Goal: Transaction & Acquisition: Purchase product/service

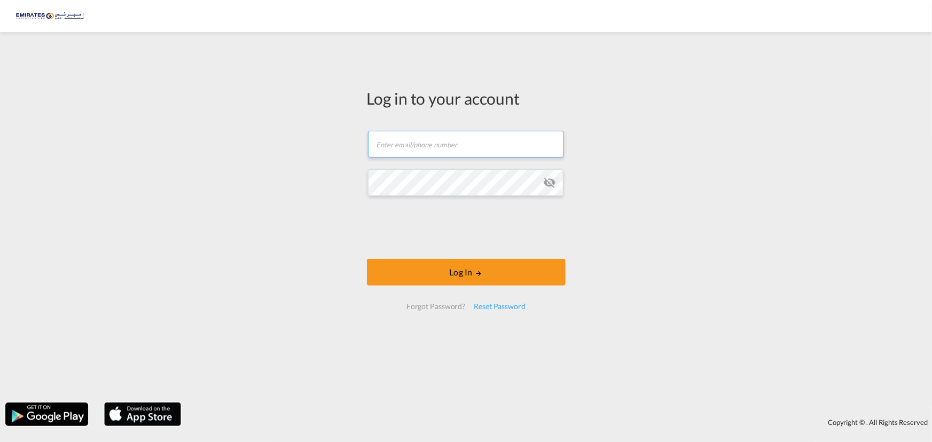
type input "[EMAIL_ADDRESS][DOMAIN_NAME]"
click at [550, 201] on form "[EMAIL_ADDRESS][DOMAIN_NAME] Email field is required Password field is required…" at bounding box center [466, 220] width 199 height 200
click at [550, 185] on md-icon "icon-eye-off" at bounding box center [549, 182] width 13 height 13
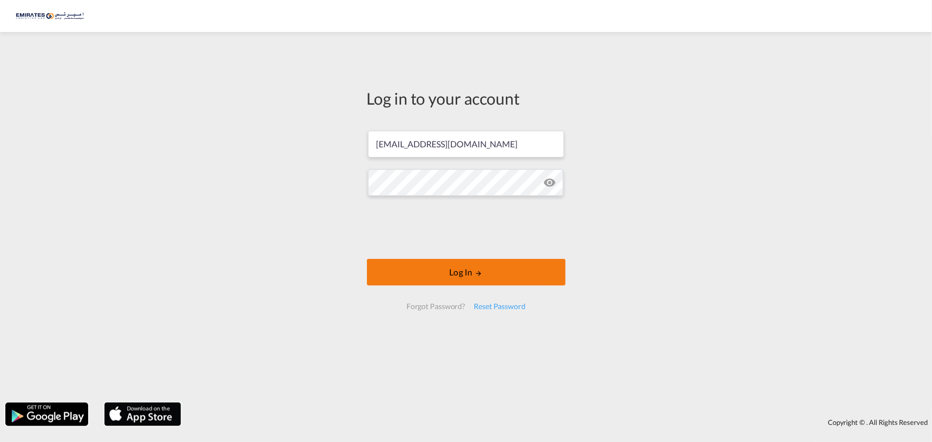
click at [440, 274] on button "Log In" at bounding box center [466, 272] width 199 height 27
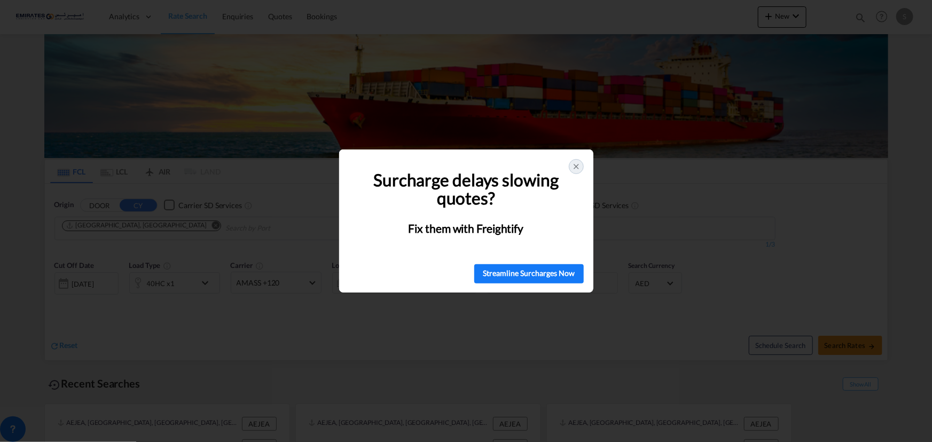
click at [579, 163] on icon at bounding box center [576, 166] width 9 height 9
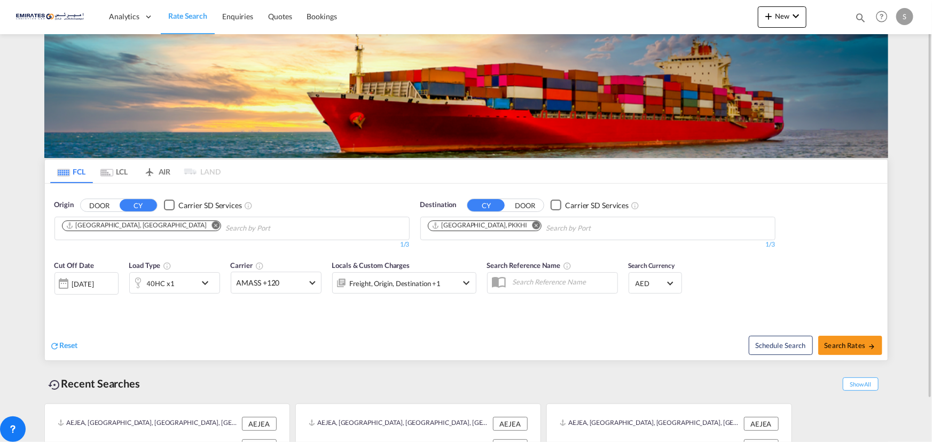
click at [532, 224] on md-icon "Remove" at bounding box center [536, 225] width 8 height 8
click at [476, 228] on body "Analytics Dashboard Rate Search Enquiries Quotes Bookings" at bounding box center [466, 221] width 932 height 442
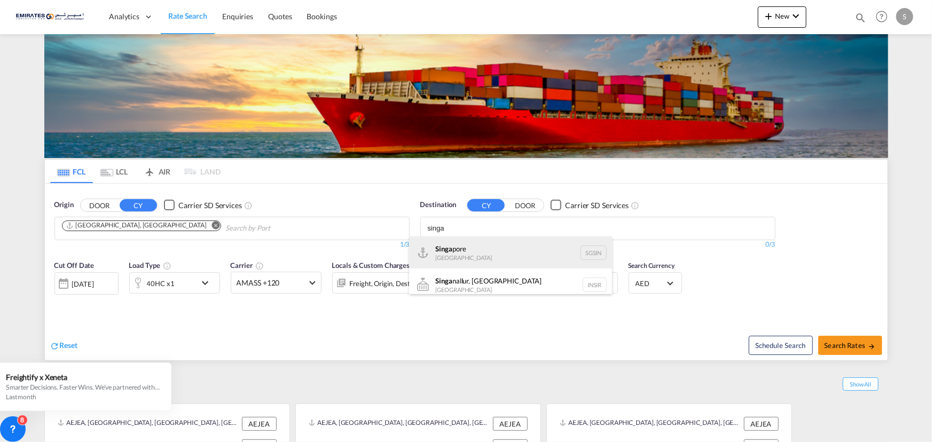
type input "singa"
click at [449, 259] on div "Singa pore [GEOGRAPHIC_DATA] [GEOGRAPHIC_DATA]" at bounding box center [510, 253] width 203 height 32
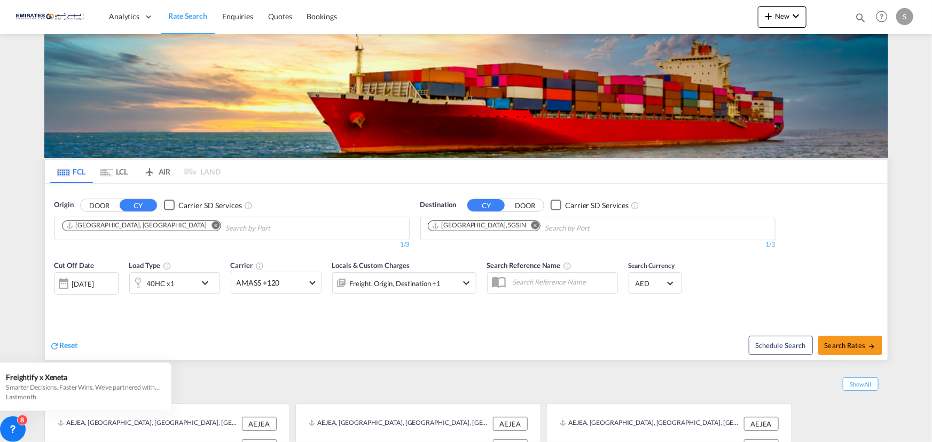
click at [92, 286] on div "[DATE]" at bounding box center [83, 284] width 22 height 10
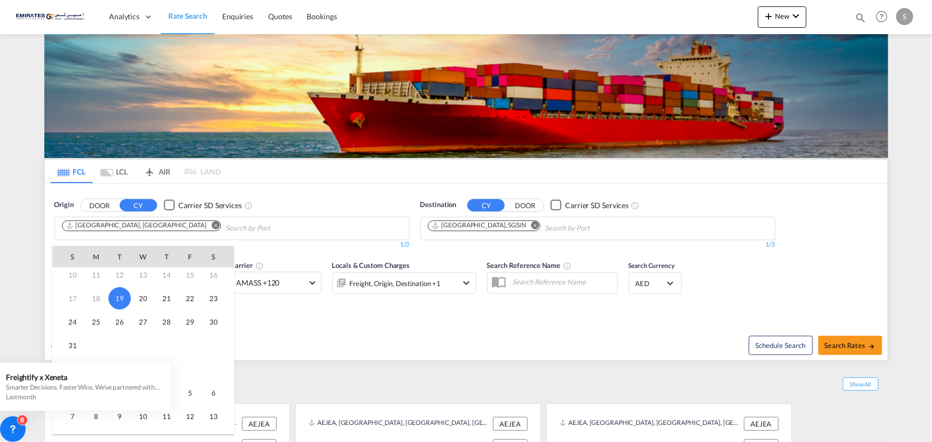
scroll to position [97, 0]
click at [70, 299] on span "31" at bounding box center [72, 300] width 21 height 21
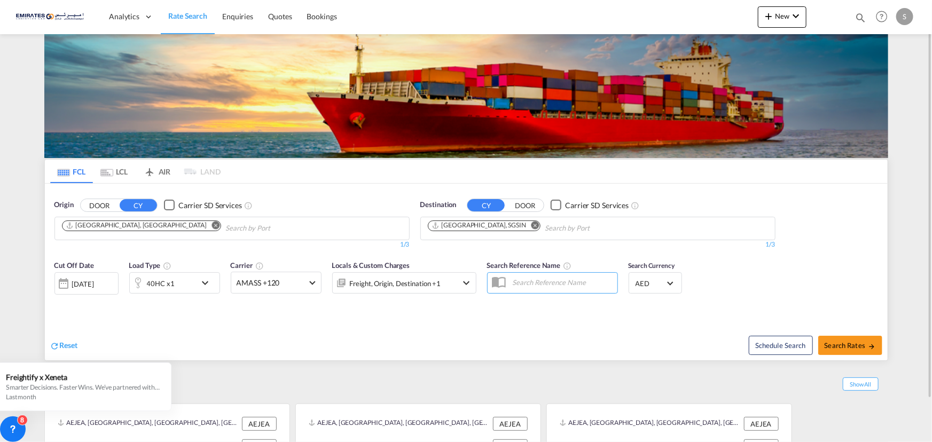
click at [206, 281] on md-icon "icon-chevron-down" at bounding box center [208, 283] width 18 height 13
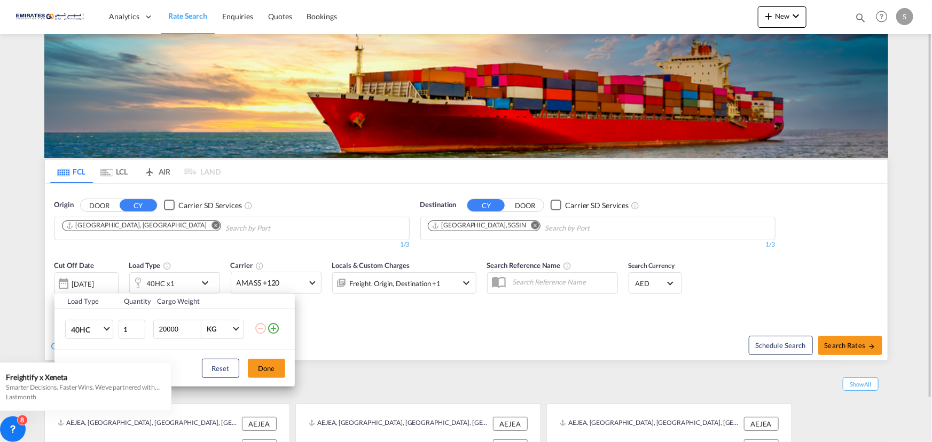
click at [206, 281] on div "Load Type Quantity Cargo Weight 40HC 20GP 40GP 40HC 45HC 20RE 40RE 40HR 20OT 40…" at bounding box center [466, 221] width 932 height 442
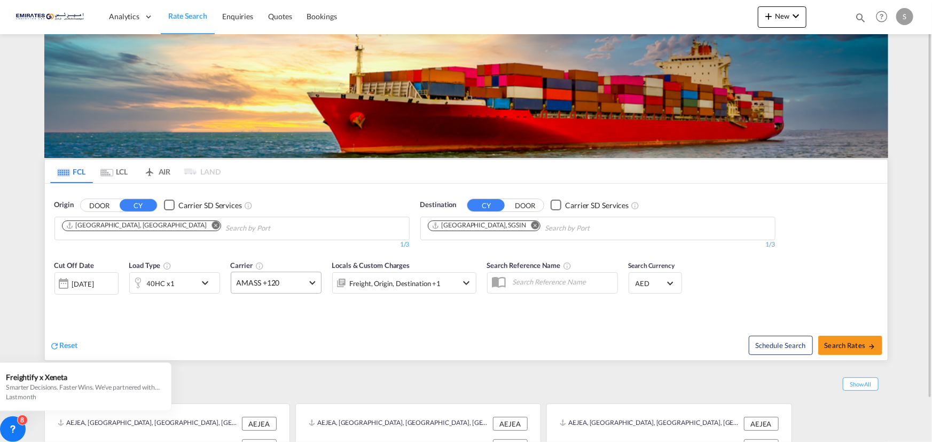
click at [312, 283] on span at bounding box center [312, 282] width 6 height 6
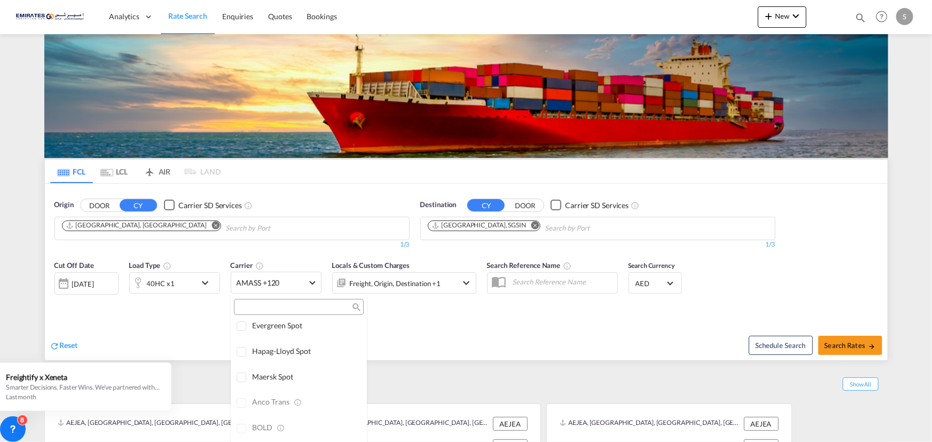
scroll to position [0, 0]
click at [324, 328] on div "Checkbox No Ink" at bounding box center [329, 330] width 11 height 11
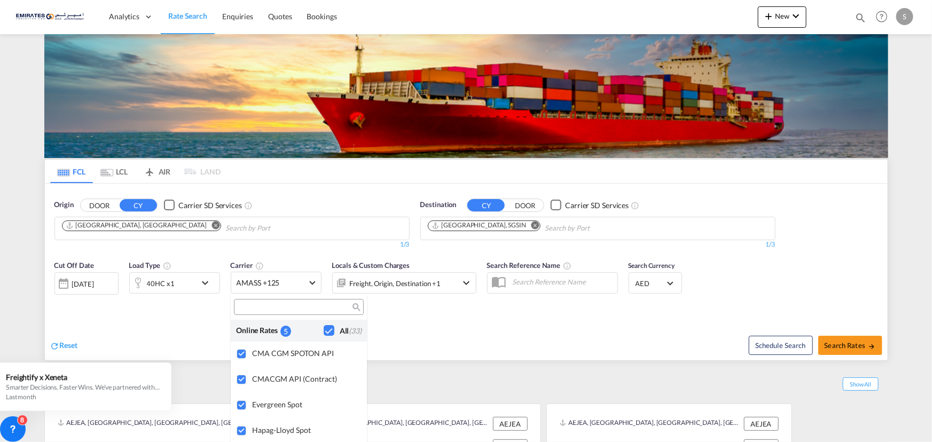
click at [445, 326] on md-backdrop at bounding box center [466, 221] width 932 height 442
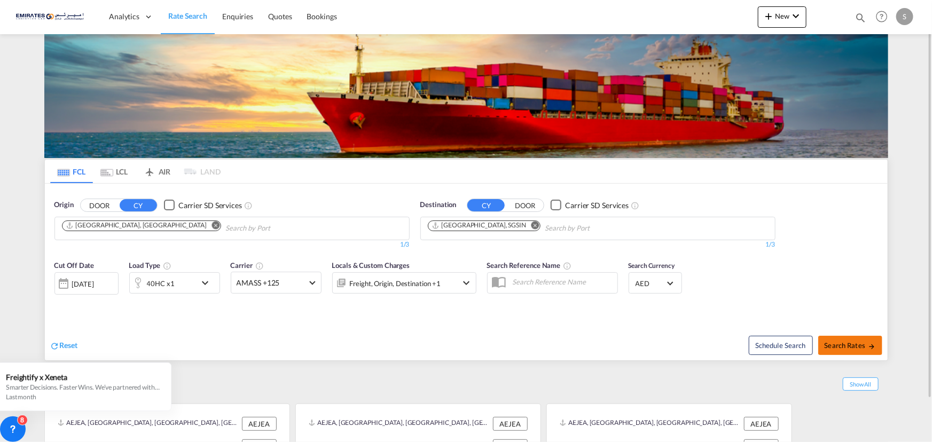
click at [847, 346] on span "Search Rates" at bounding box center [850, 345] width 51 height 9
type input "AEJEA to SGSIN / [DATE]"
click at [113, 280] on div "[DATE]" at bounding box center [86, 283] width 64 height 22
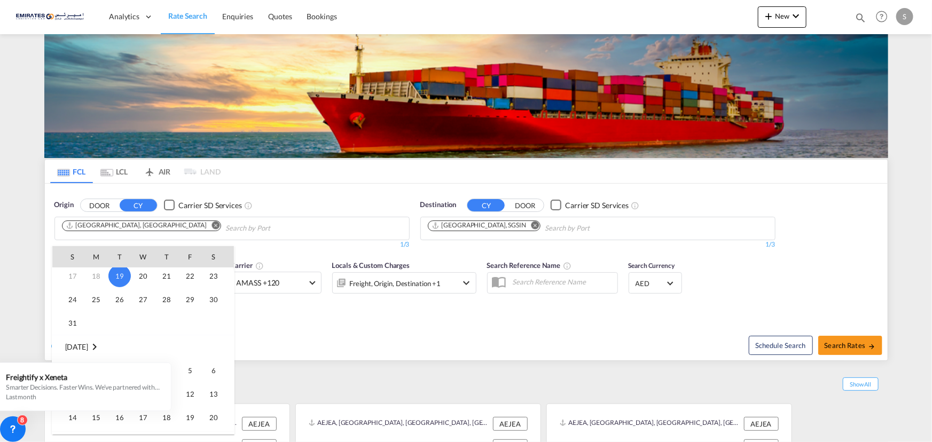
scroll to position [97, 0]
click at [66, 300] on span "31" at bounding box center [72, 300] width 21 height 21
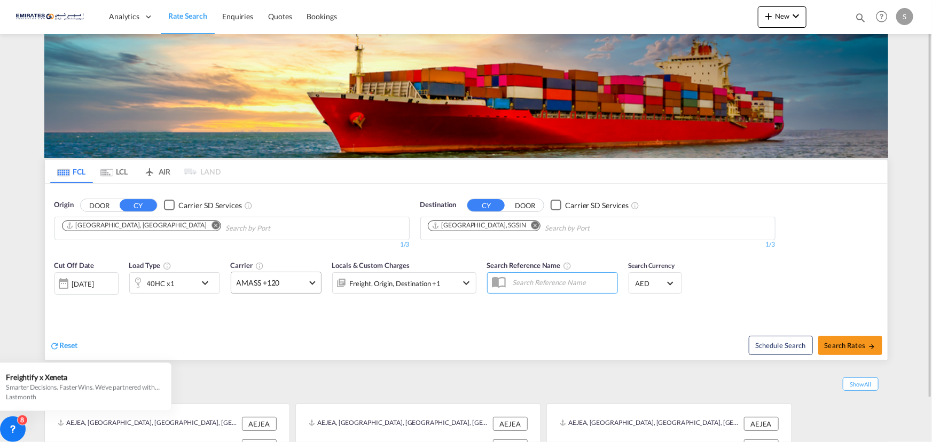
click at [293, 283] on span "AMASS +120" at bounding box center [271, 283] width 69 height 11
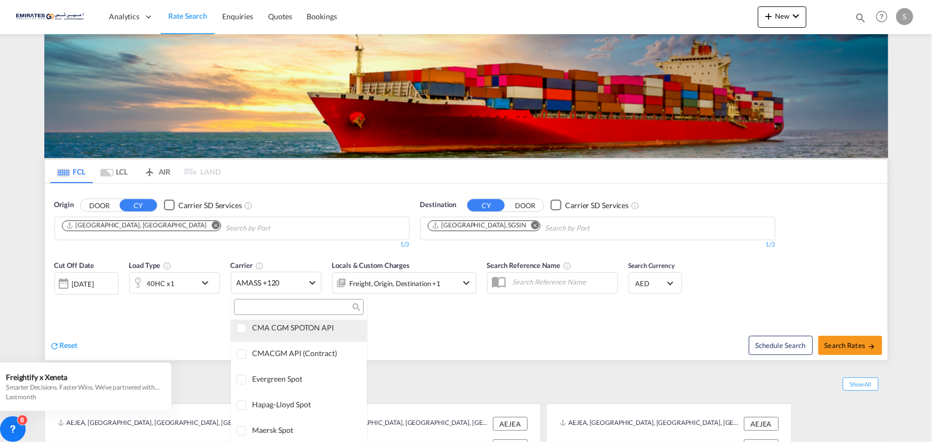
scroll to position [0, 0]
click at [324, 334] on div "Checkbox No Ink" at bounding box center [329, 330] width 11 height 11
click at [444, 320] on md-backdrop at bounding box center [466, 221] width 932 height 442
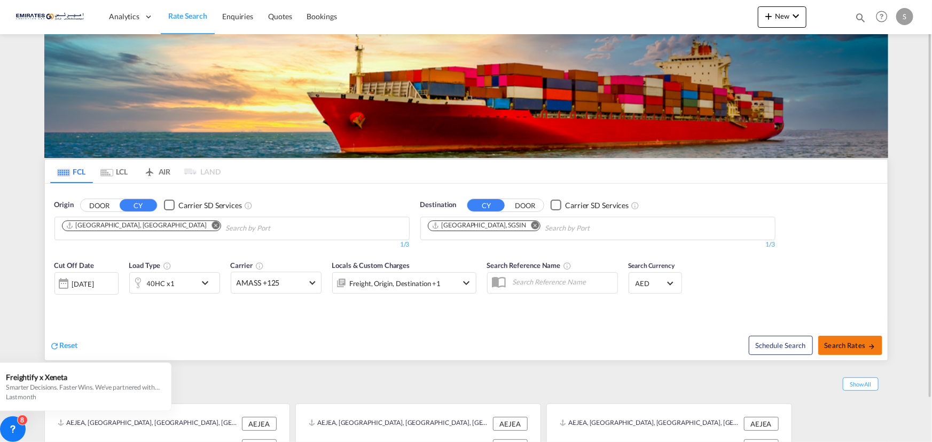
click at [855, 343] on span "Search Rates" at bounding box center [850, 345] width 51 height 9
type input "AEJEA to SGSIN / [DATE]"
